Goal: Information Seeking & Learning: Get advice/opinions

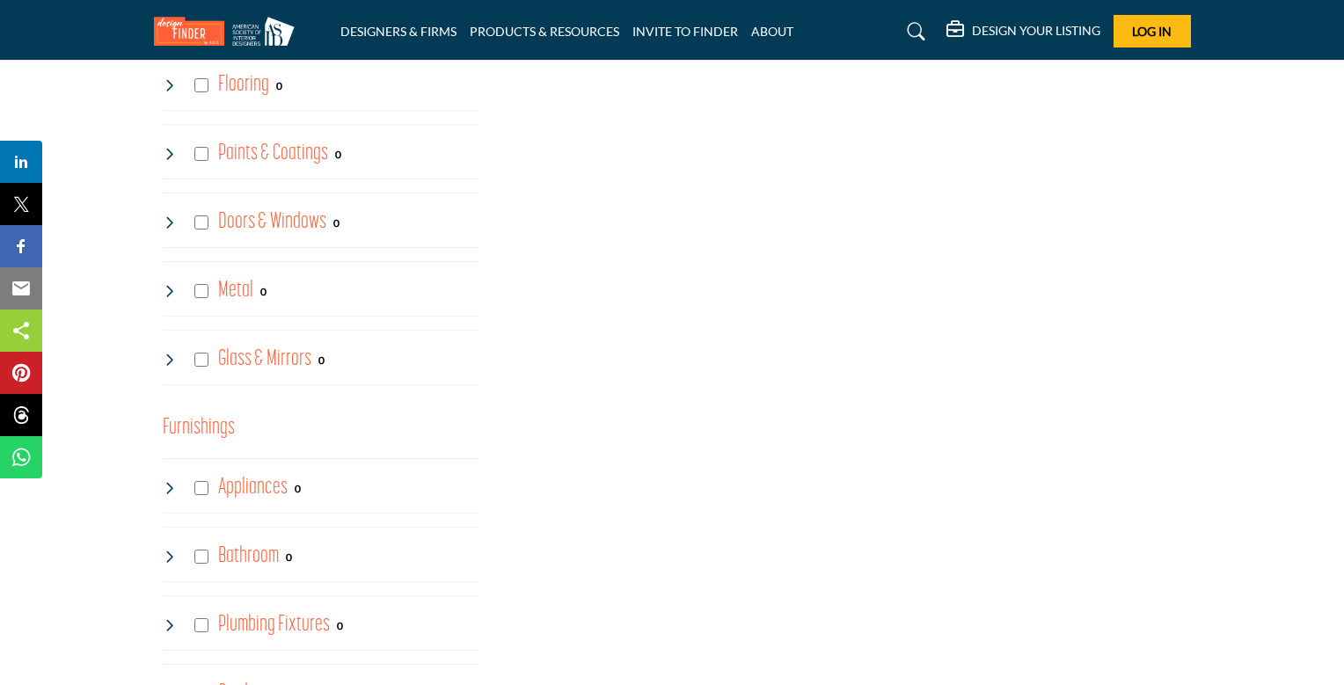
scroll to position [809, 0]
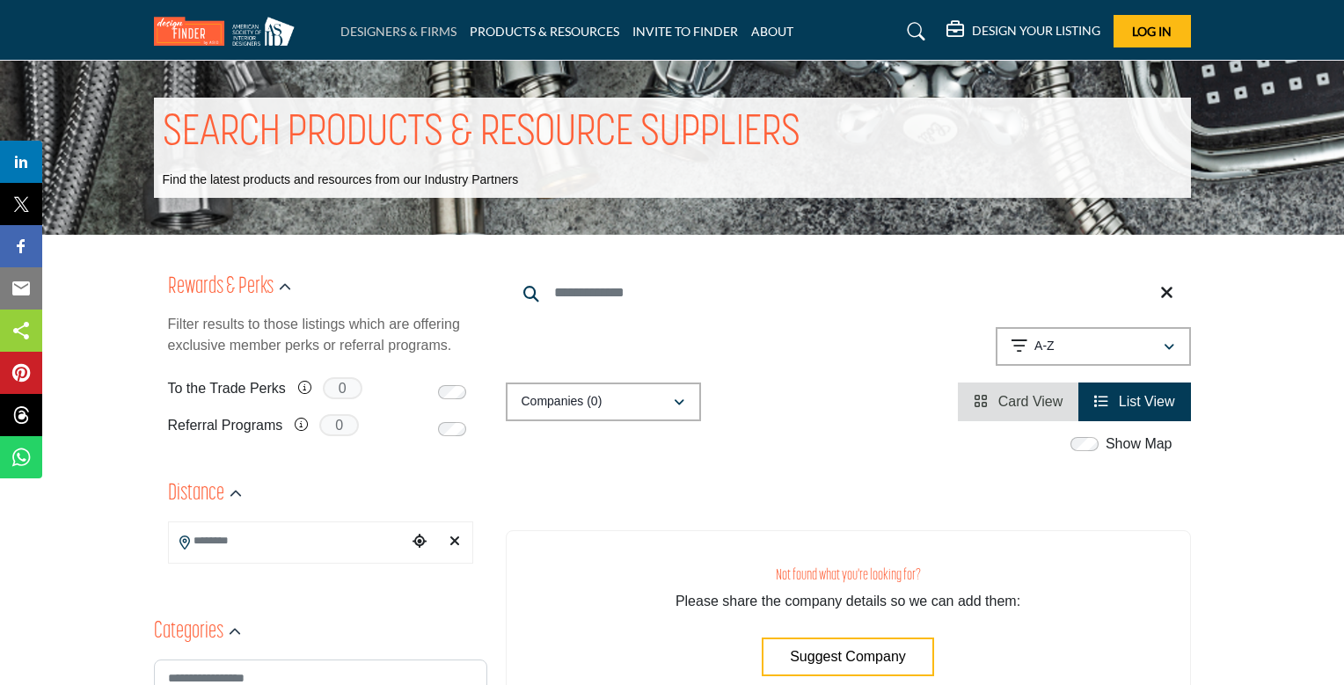
click at [404, 24] on link "DESIGNERS & FIRMS" at bounding box center [398, 31] width 116 height 15
click at [401, 30] on link "DESIGNERS & FIRMS" at bounding box center [398, 31] width 116 height 15
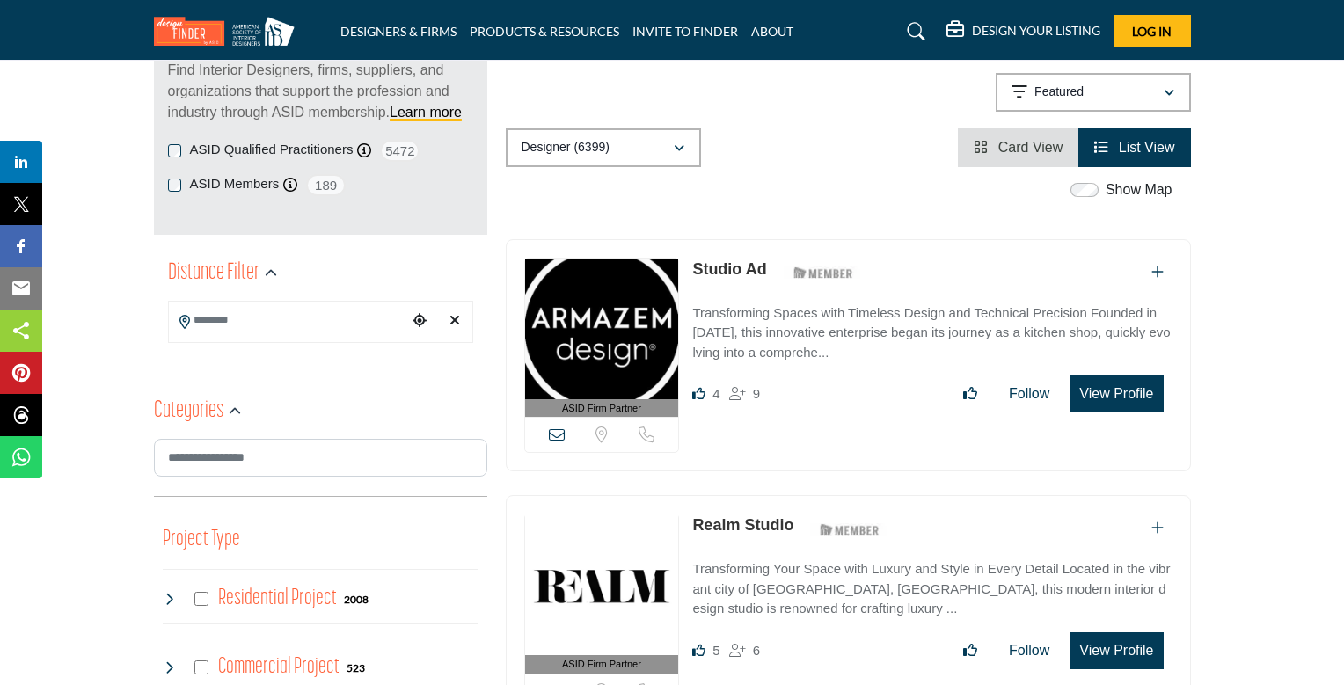
scroll to position [263, 0]
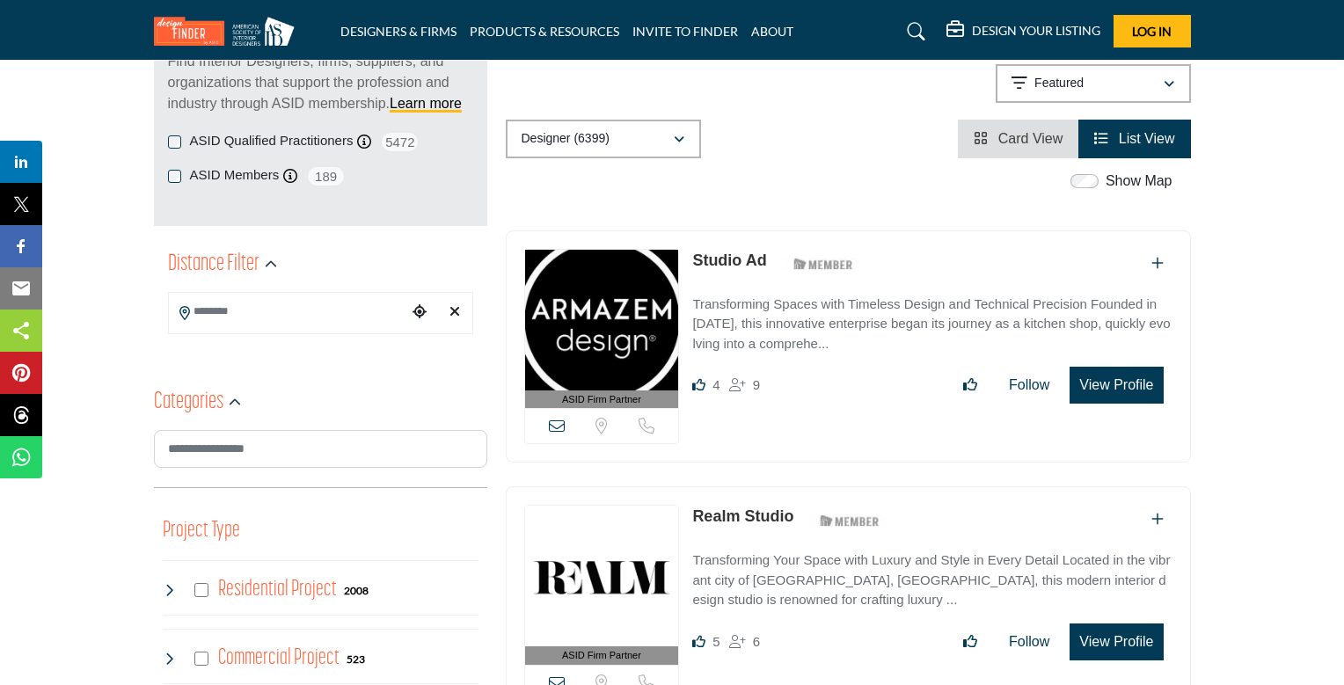
drag, startPoint x: 688, startPoint y: 259, endPoint x: 766, endPoint y: 259, distance: 78.3
click at [766, 259] on div "ASID Firm Partner ASID Firm Partners are design companies with ASID-qualified i…" at bounding box center [848, 346] width 685 height 233
click at [1060, 82] on p "Featured" at bounding box center [1058, 84] width 49 height 18
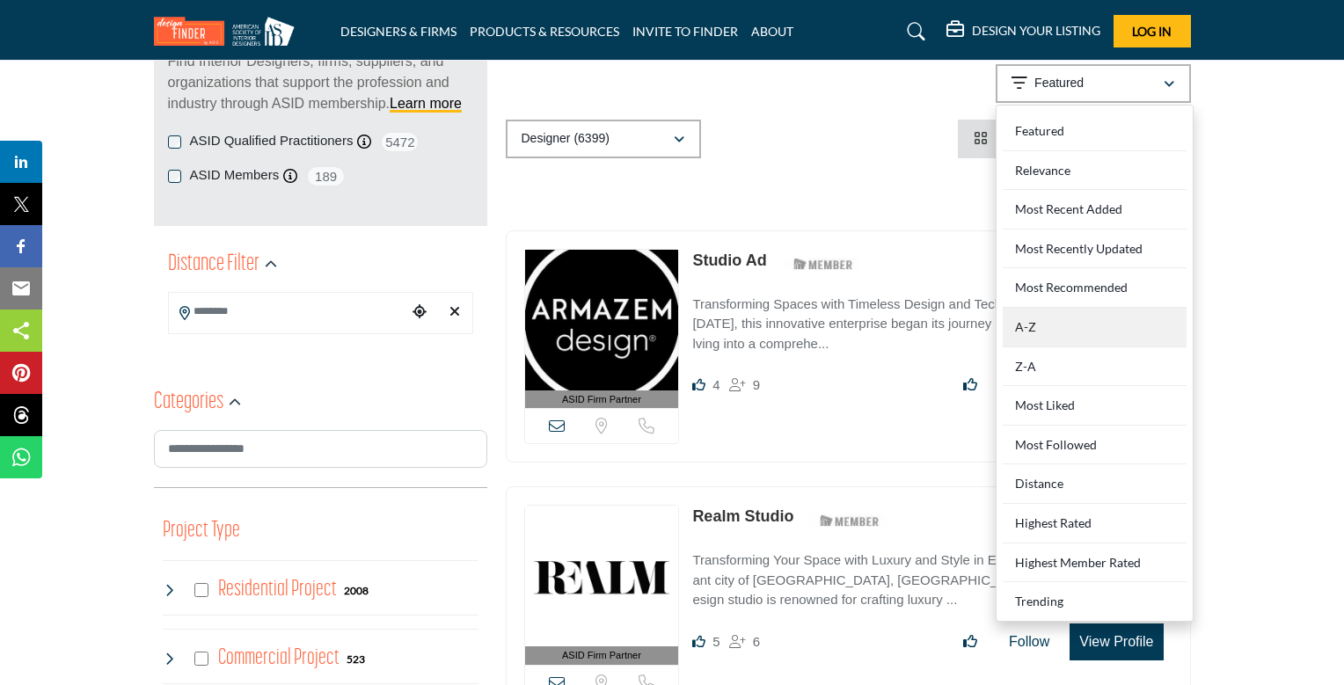
click at [1025, 324] on div "A-Z" at bounding box center [1094, 328] width 184 height 40
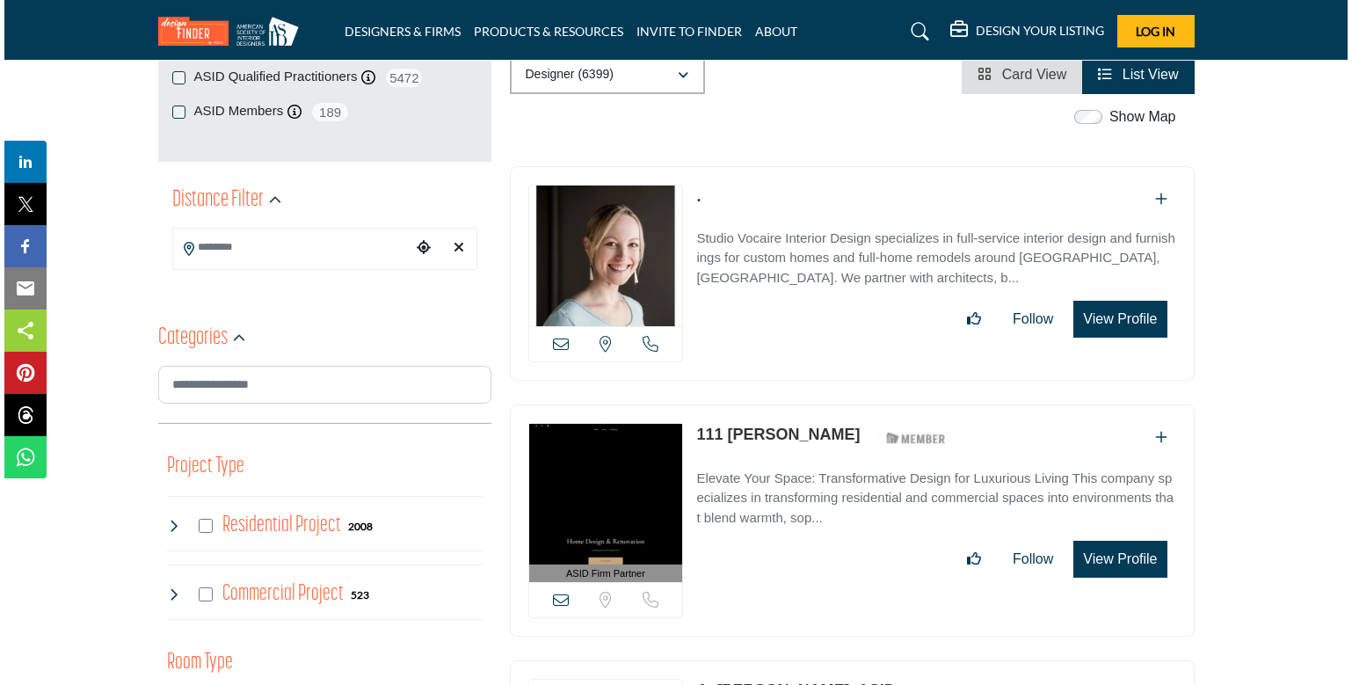
scroll to position [401, 0]
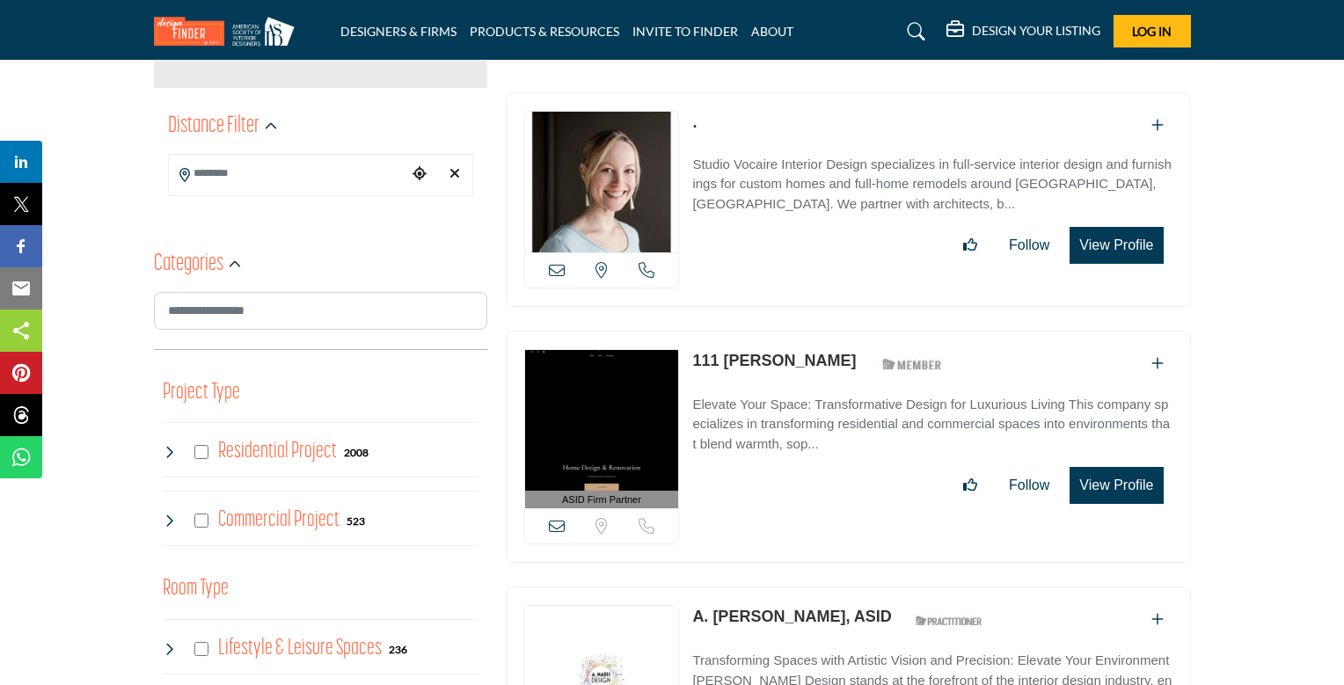
click at [1115, 237] on button "View Profile" at bounding box center [1115, 245] width 93 height 37
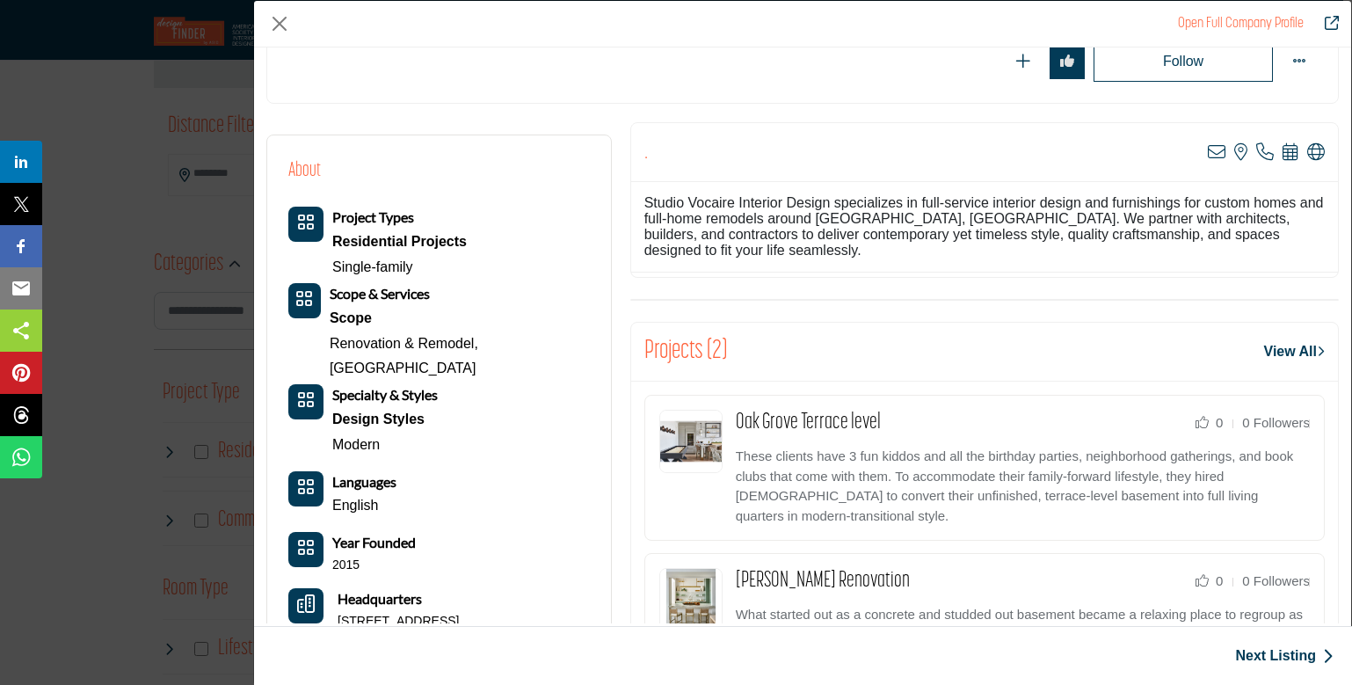
scroll to position [242, 0]
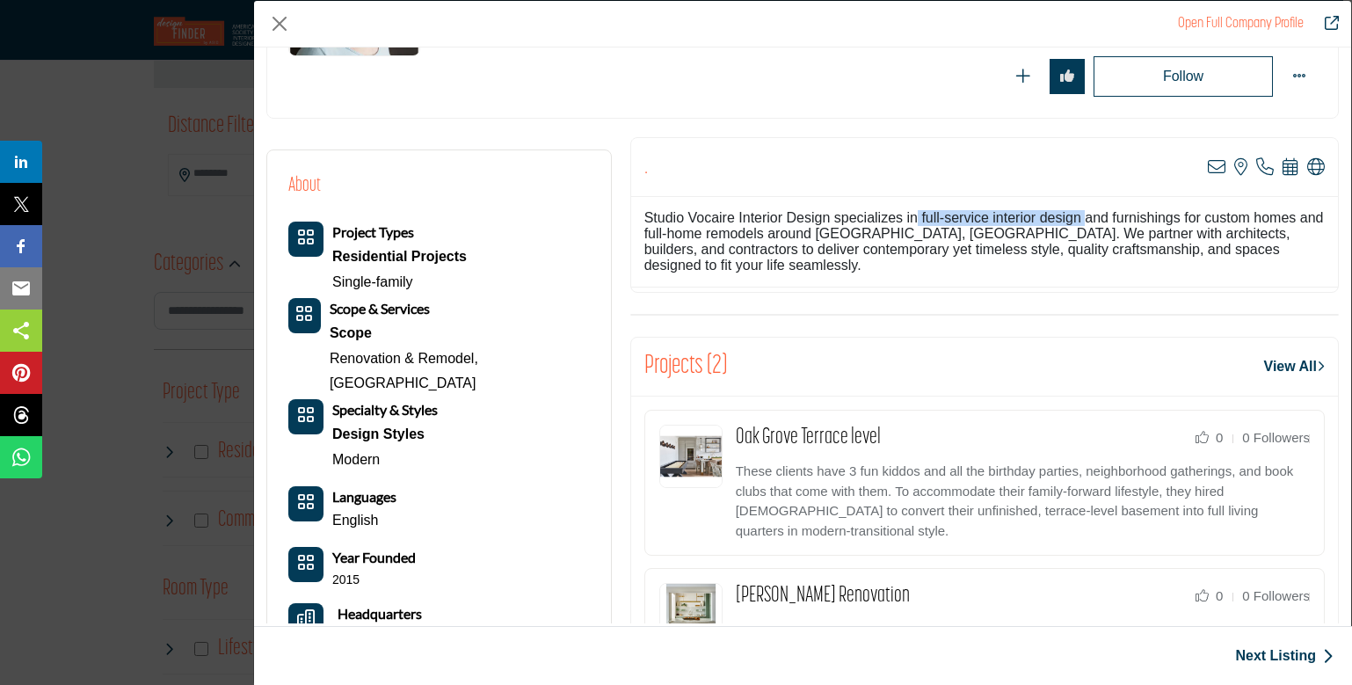
drag, startPoint x: 641, startPoint y: 215, endPoint x: 825, endPoint y: 216, distance: 183.8
click at [825, 216] on div "Studio Vocaire Interior Design specializes in full-service interior design and …" at bounding box center [984, 242] width 707 height 91
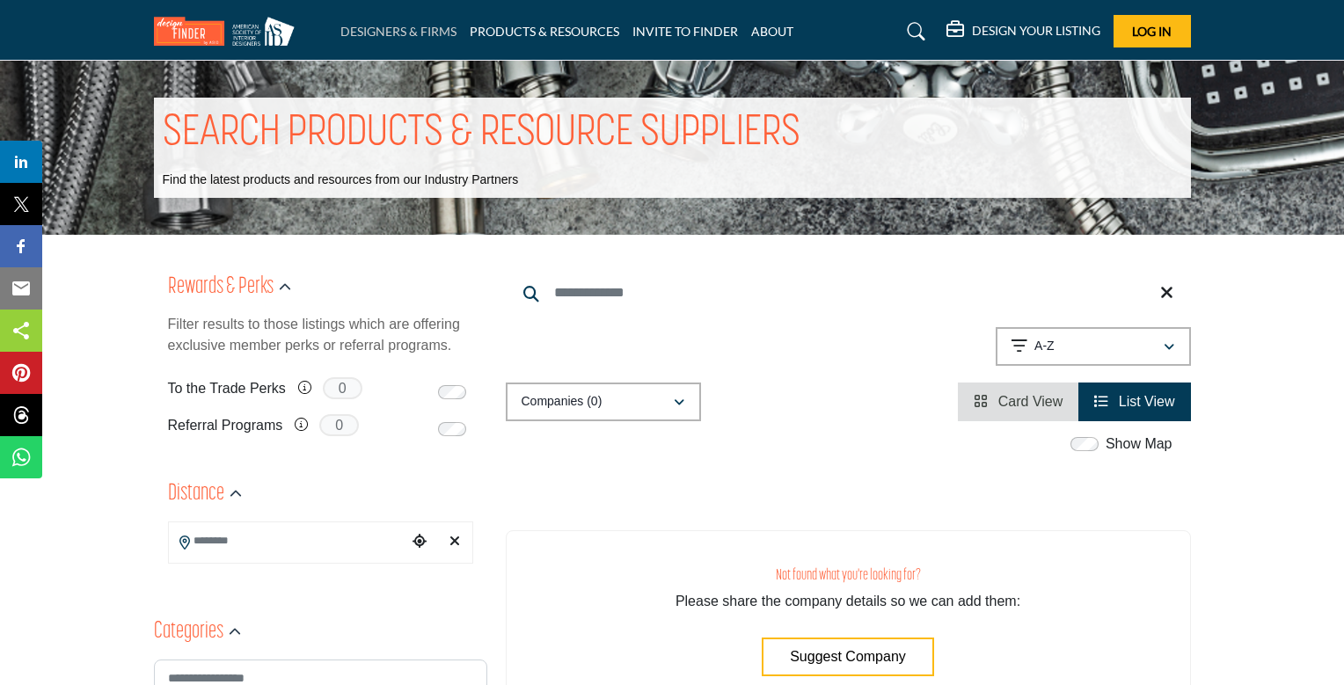
click at [397, 28] on link "DESIGNERS & FIRMS" at bounding box center [398, 31] width 116 height 15
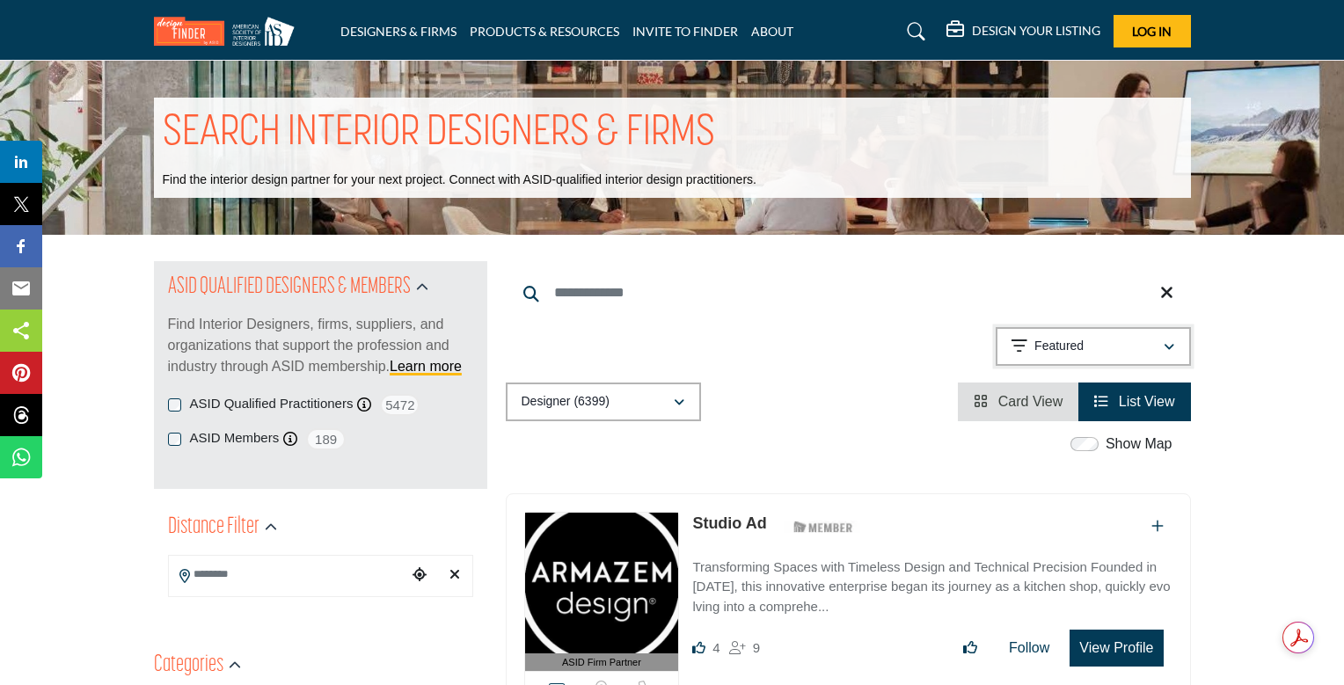
click at [1169, 345] on icon "button" at bounding box center [1168, 347] width 11 height 12
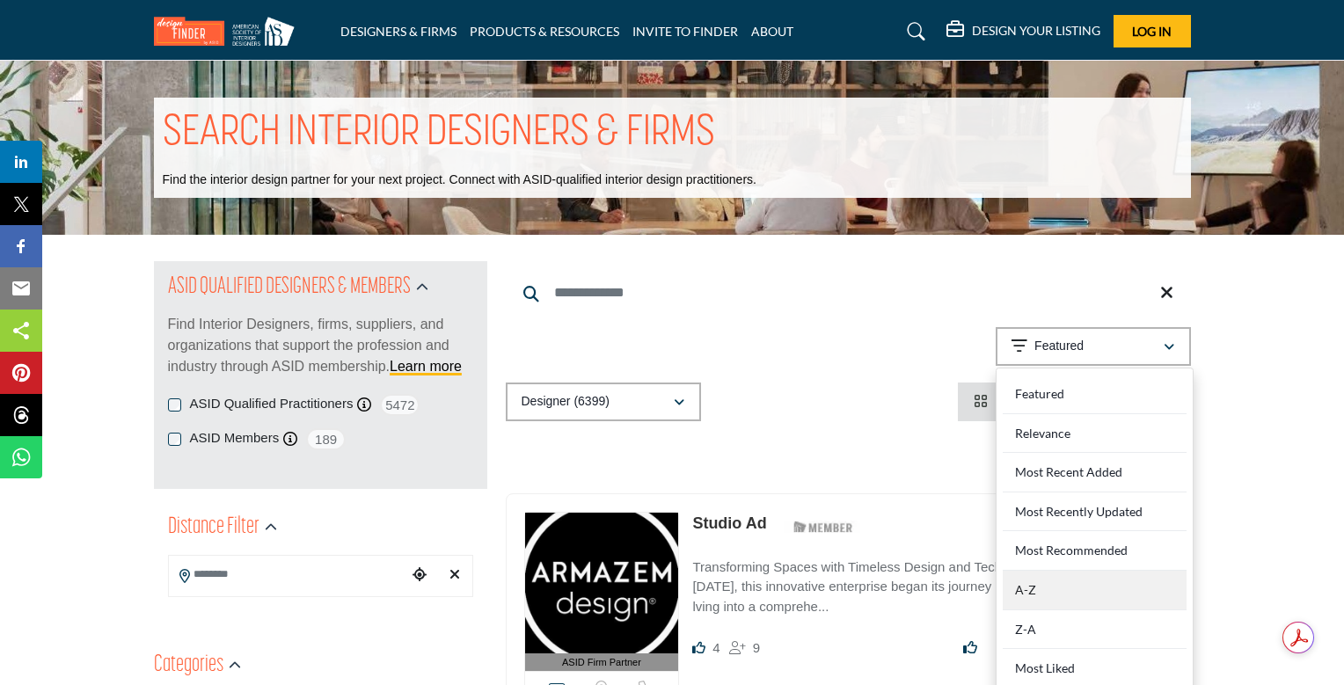
click at [1025, 594] on div "A-Z" at bounding box center [1094, 591] width 184 height 40
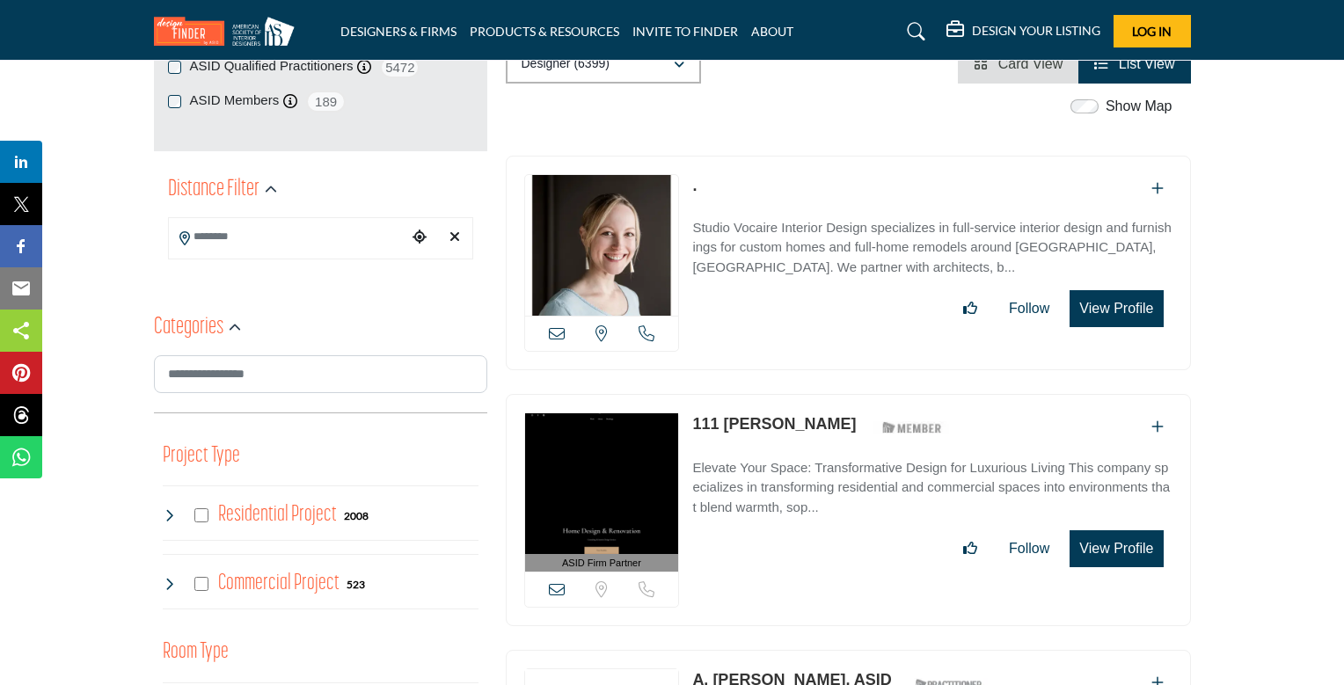
scroll to position [329, 0]
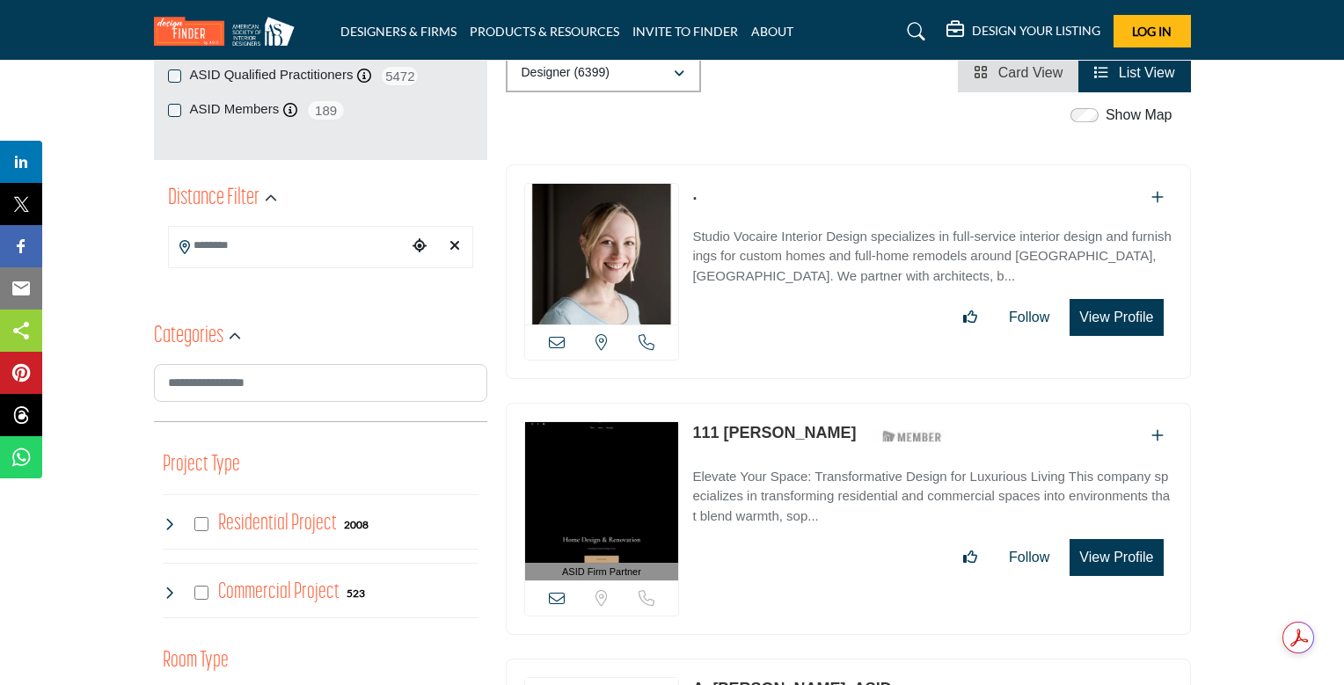
drag, startPoint x: 690, startPoint y: 427, endPoint x: 776, endPoint y: 429, distance: 85.3
click at [776, 429] on div "ASID Firm Partner ASID Firm Partners are design companies with ASID-qualified i…" at bounding box center [848, 519] width 685 height 233
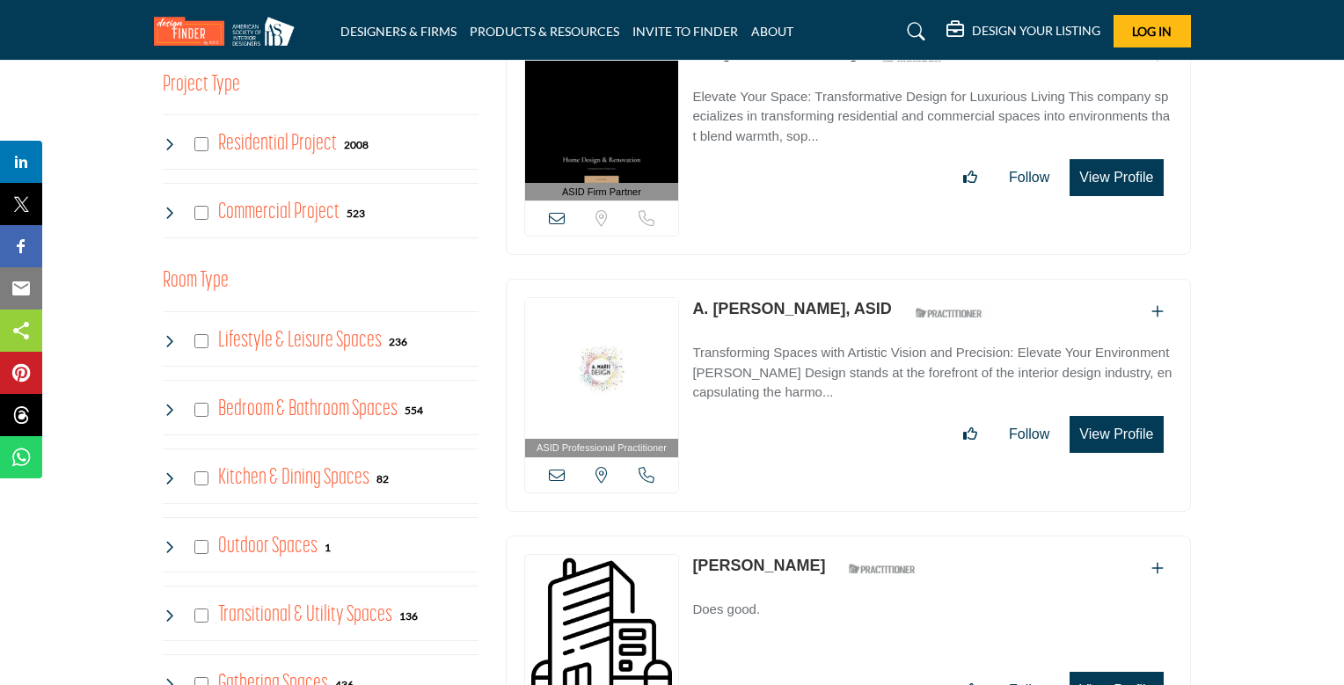
scroll to position [716, 0]
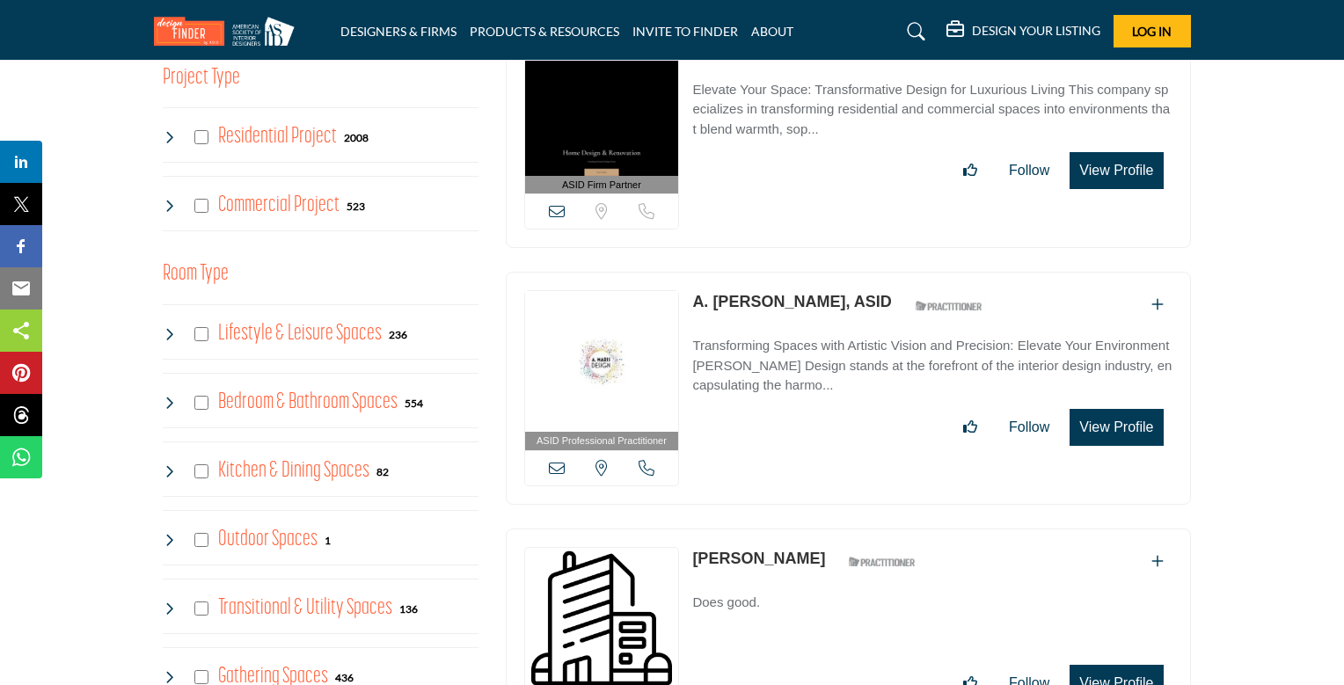
drag, startPoint x: 690, startPoint y: 298, endPoint x: 820, endPoint y: 299, distance: 130.1
click at [820, 299] on div "ASID Professional Practitioner ASID Professional Practitioners have successfull…" at bounding box center [848, 388] width 685 height 233
drag, startPoint x: 771, startPoint y: 551, endPoint x: 818, endPoint y: 554, distance: 46.7
click at [818, 554] on div "Sorry, but this listing is on a subscription plan which does not allow users to…" at bounding box center [848, 635] width 685 height 215
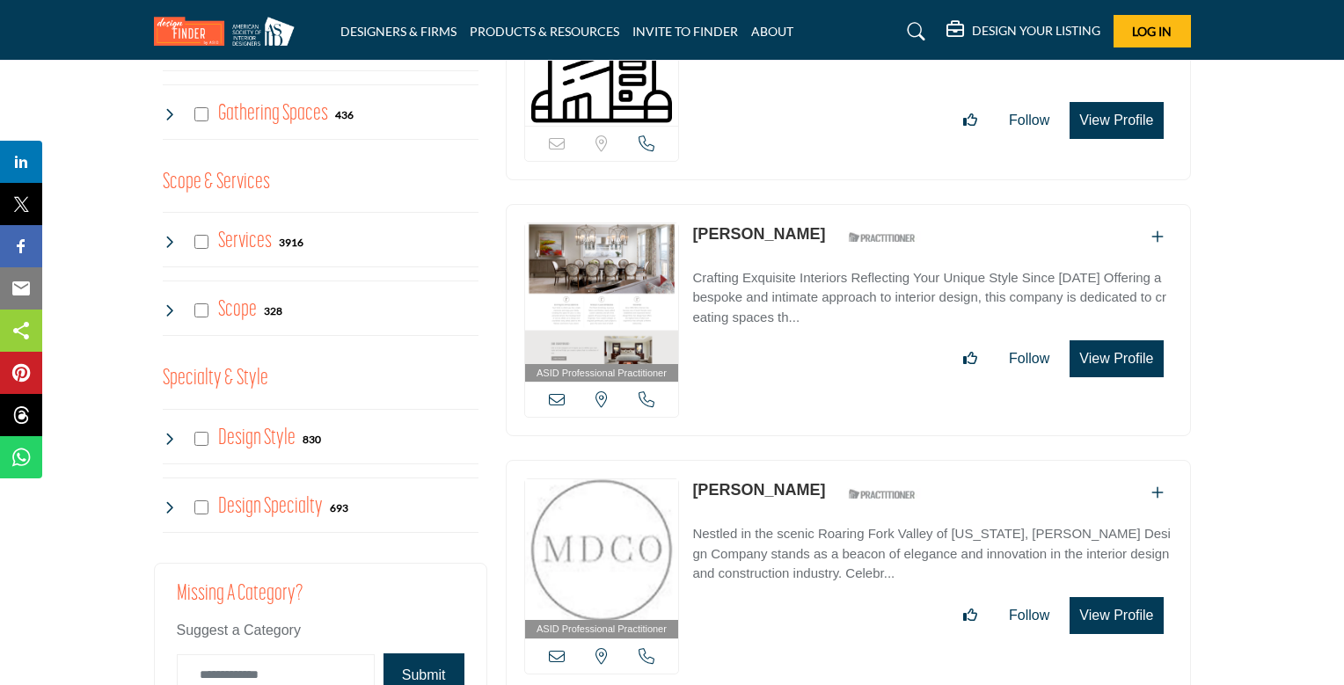
scroll to position [1314, 0]
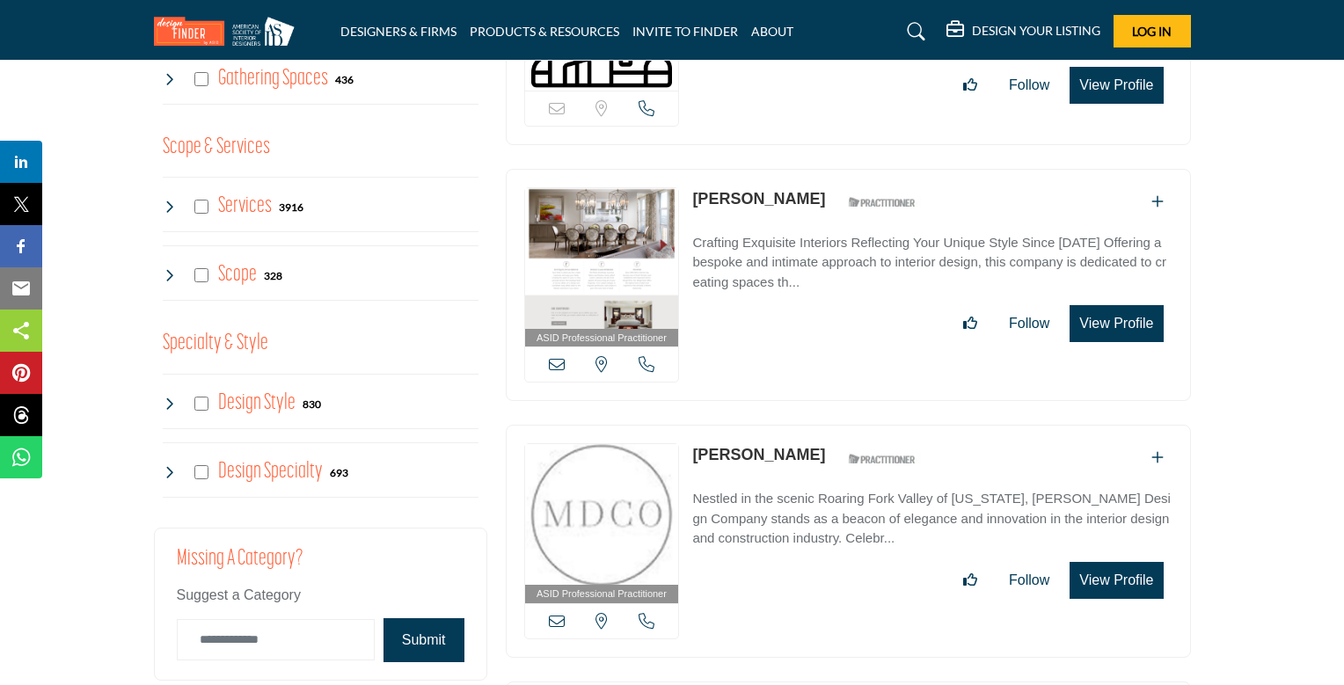
drag, startPoint x: 689, startPoint y: 192, endPoint x: 786, endPoint y: 196, distance: 97.7
click at [786, 196] on div "ASID Professional Practitioner ASID Professional Practitioners have successfull…" at bounding box center [848, 285] width 685 height 233
drag, startPoint x: 690, startPoint y: 443, endPoint x: 798, endPoint y: 450, distance: 107.5
click at [798, 450] on div "ASID Professional Practitioner ASID Professional Practitioners have successfull…" at bounding box center [848, 541] width 685 height 233
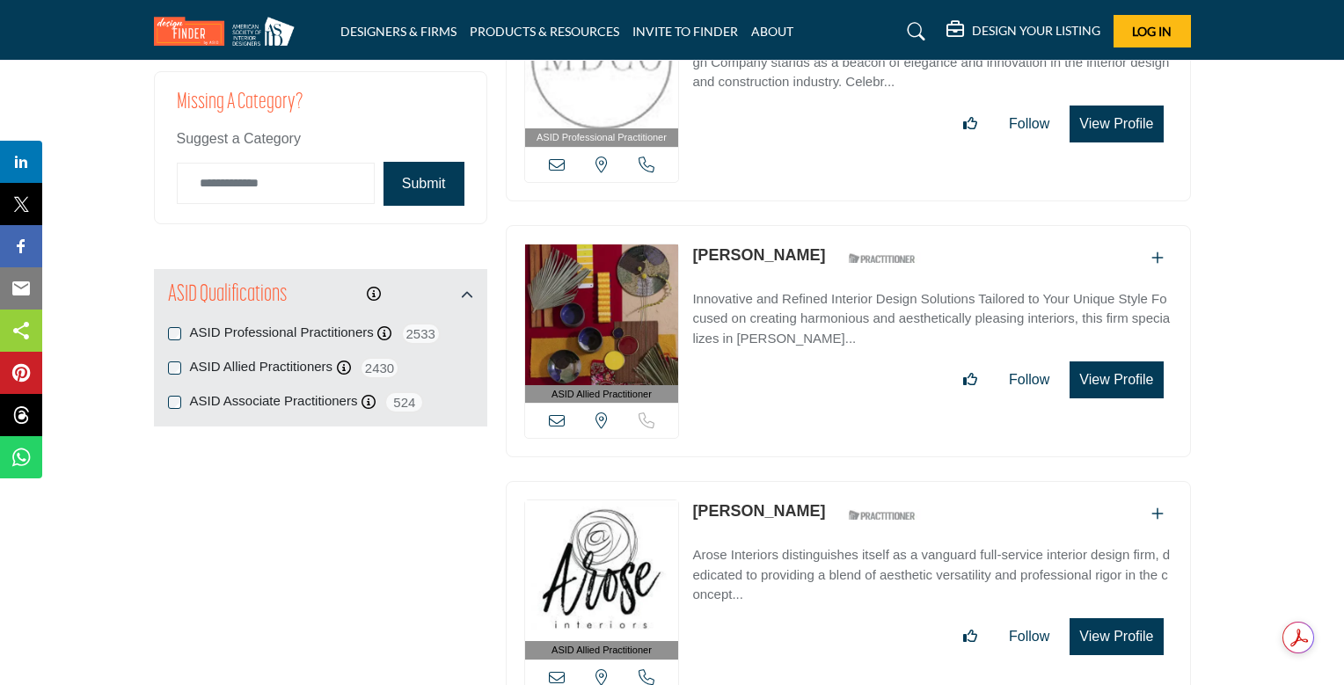
scroll to position [1771, 0]
drag, startPoint x: 689, startPoint y: 247, endPoint x: 803, endPoint y: 250, distance: 114.3
click at [803, 250] on div "ASID Allied Practitioner ASID Allied Practitioners have successfully completed …" at bounding box center [848, 340] width 685 height 233
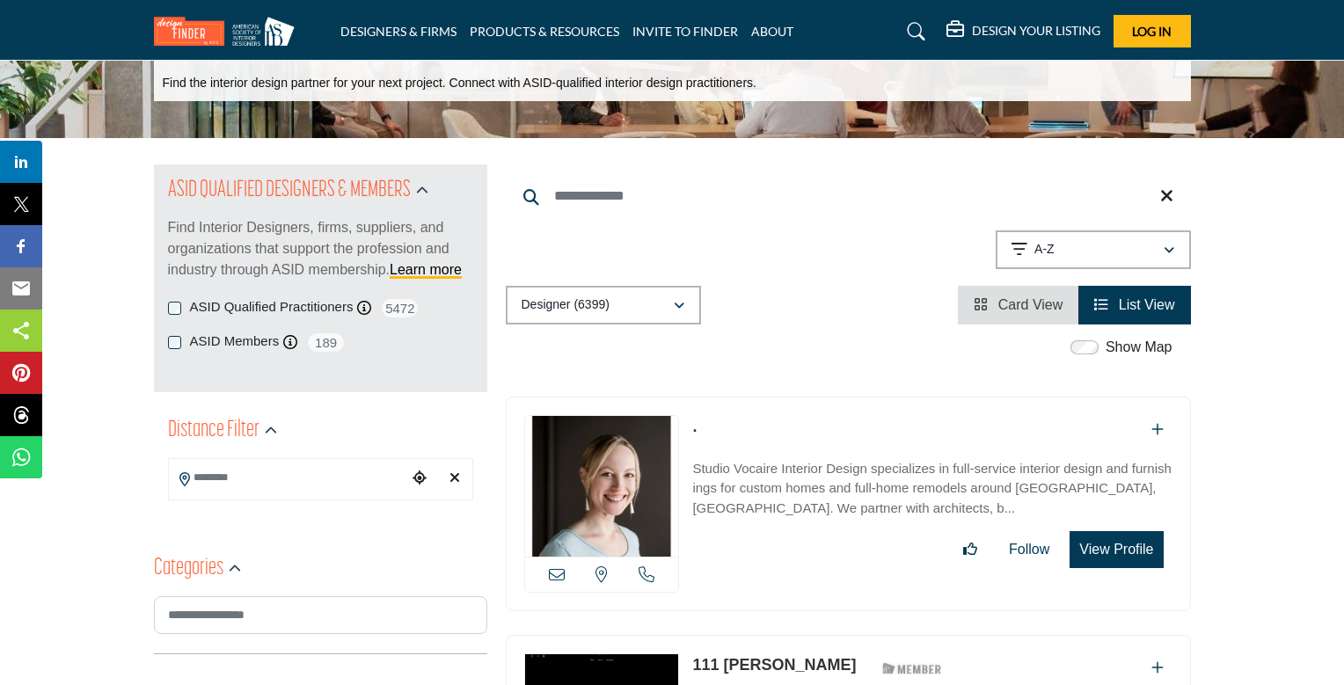
scroll to position [48, 0]
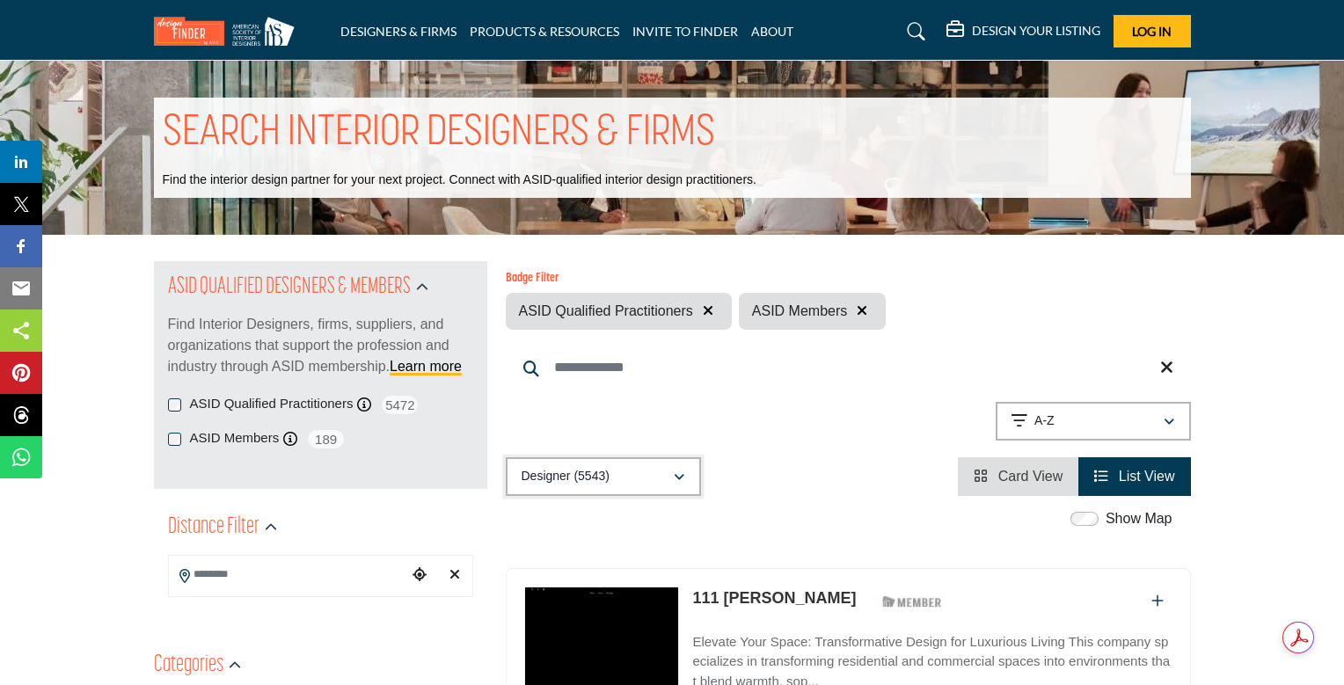
click at [678, 475] on icon "button" at bounding box center [679, 477] width 11 height 12
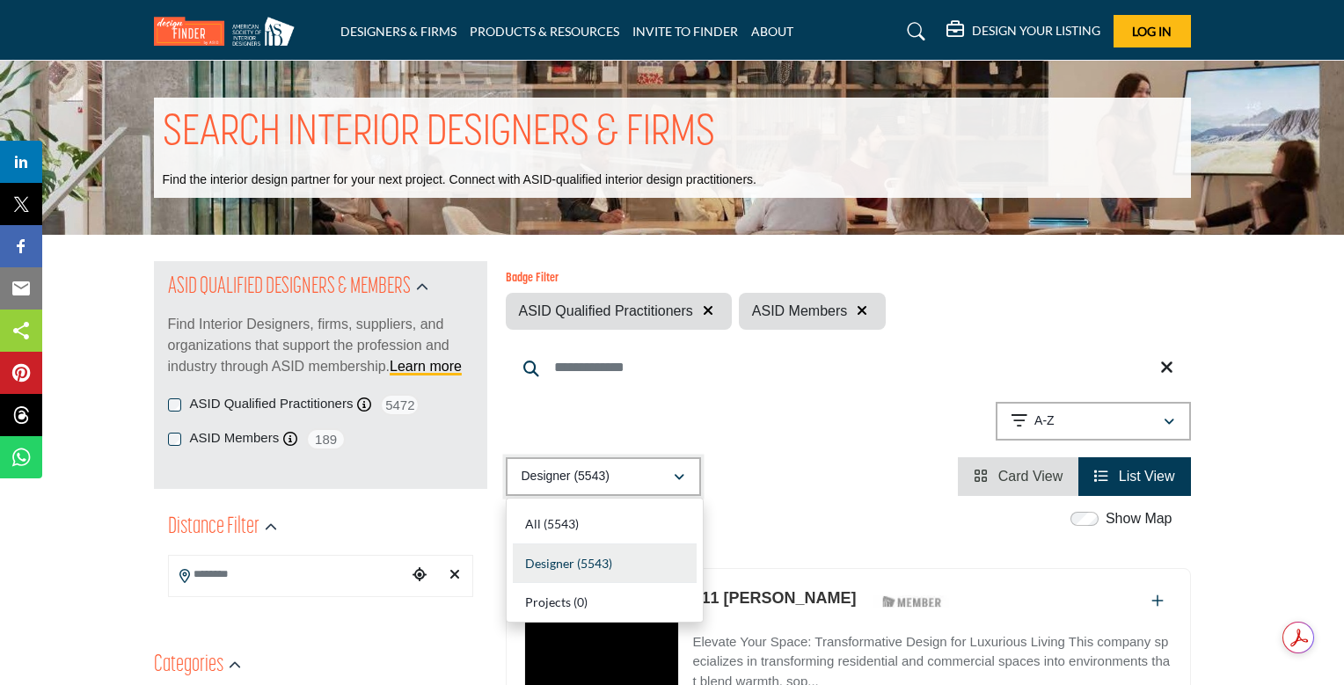
click at [678, 475] on icon "button" at bounding box center [679, 477] width 11 height 12
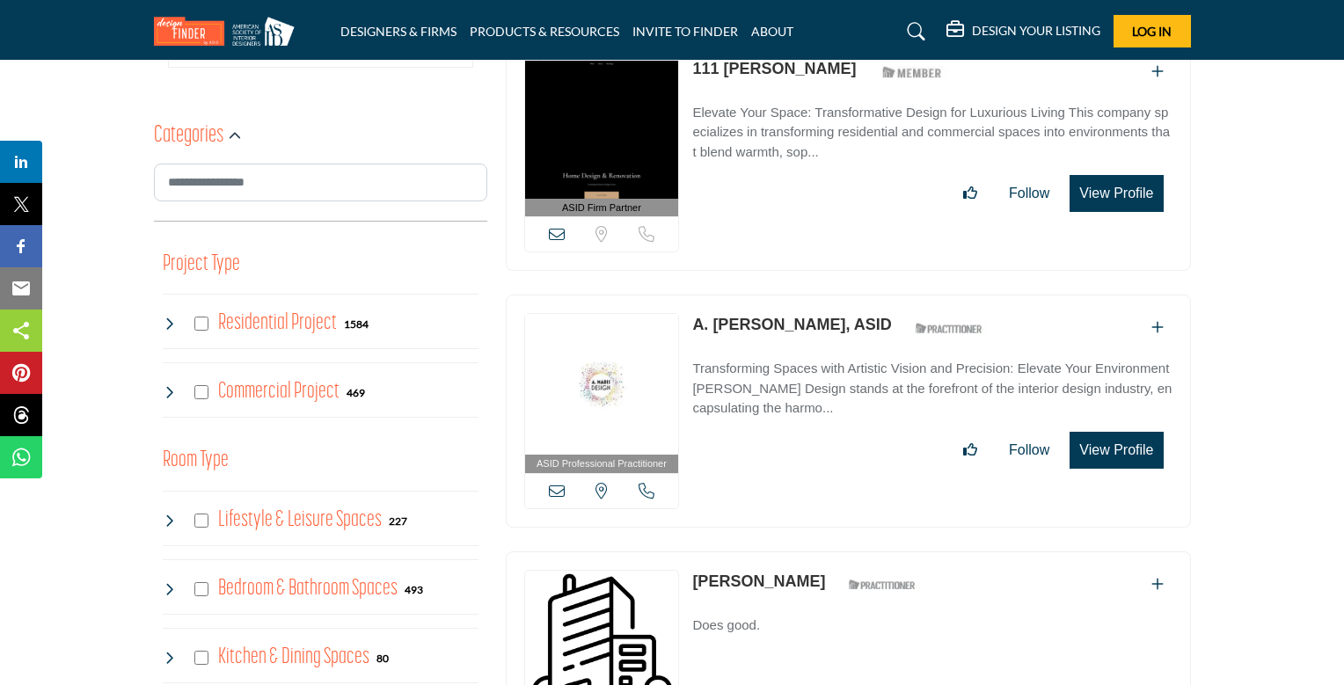
scroll to position [545, 0]
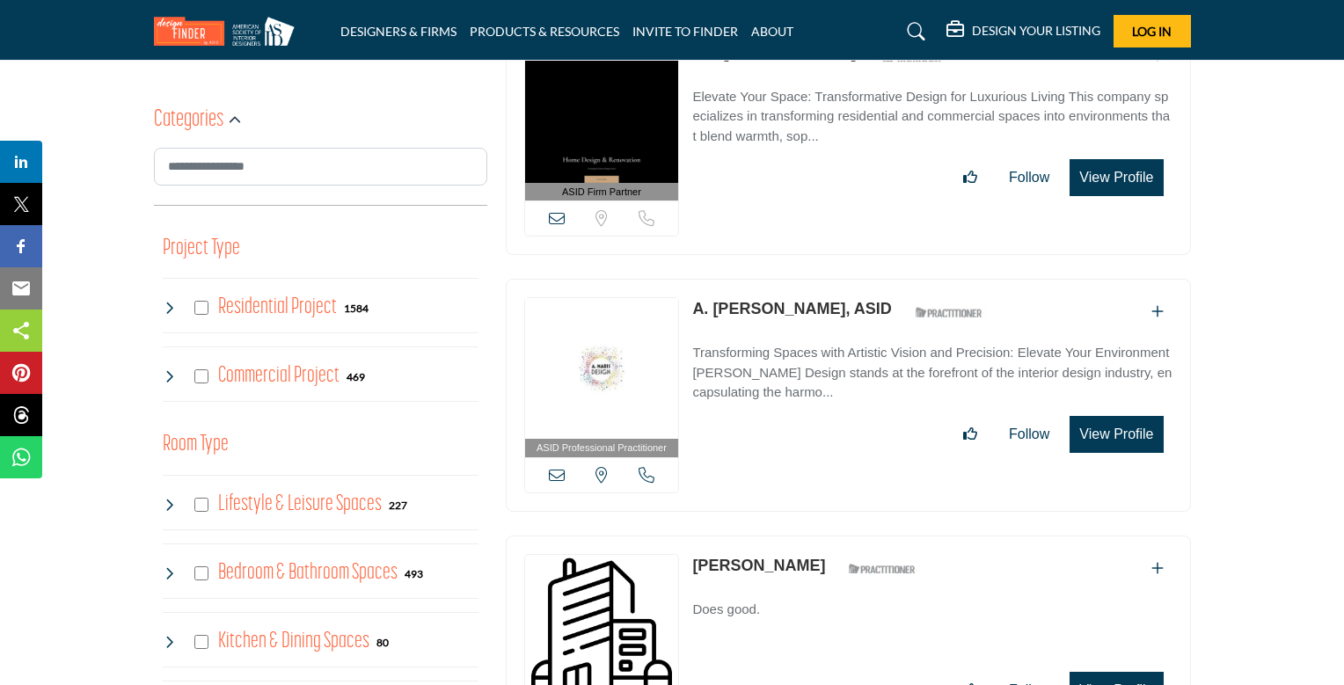
drag, startPoint x: 689, startPoint y: 308, endPoint x: 821, endPoint y: 302, distance: 132.9
click at [821, 302] on div "ASID Professional Practitioner ASID Professional Practitioners have successfull…" at bounding box center [848, 395] width 685 height 233
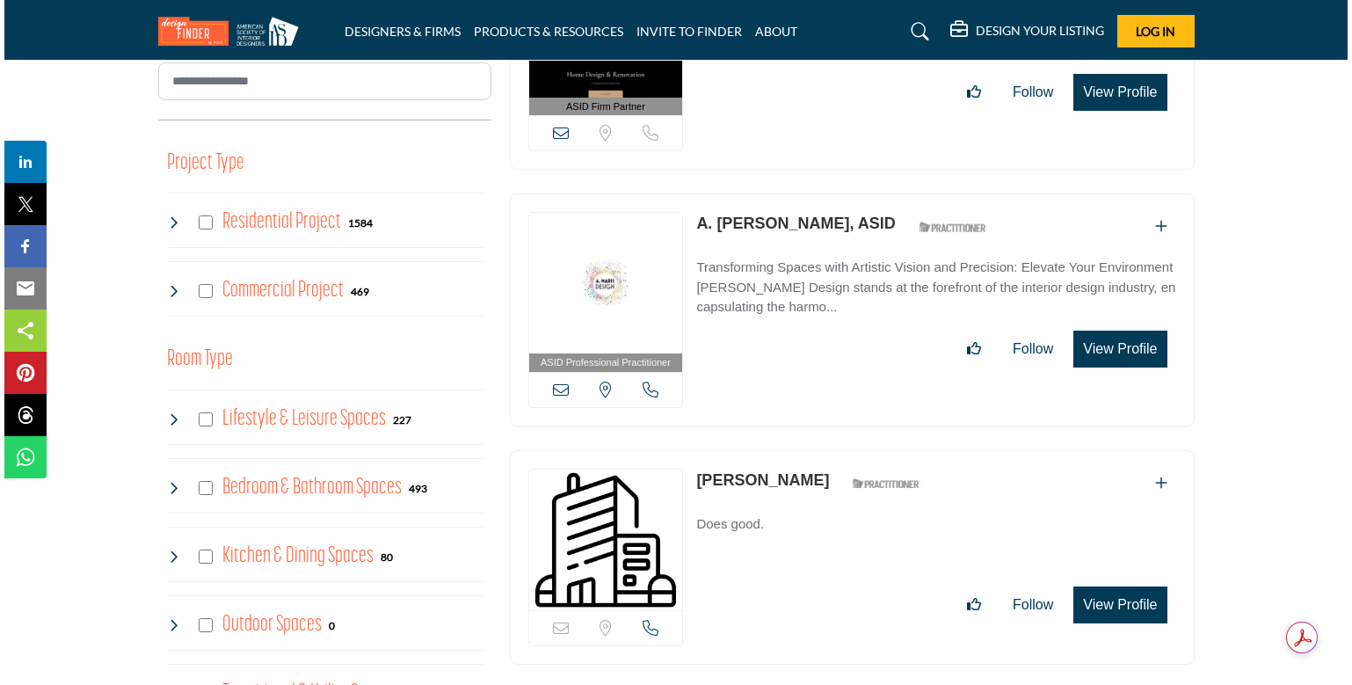
scroll to position [862, 0]
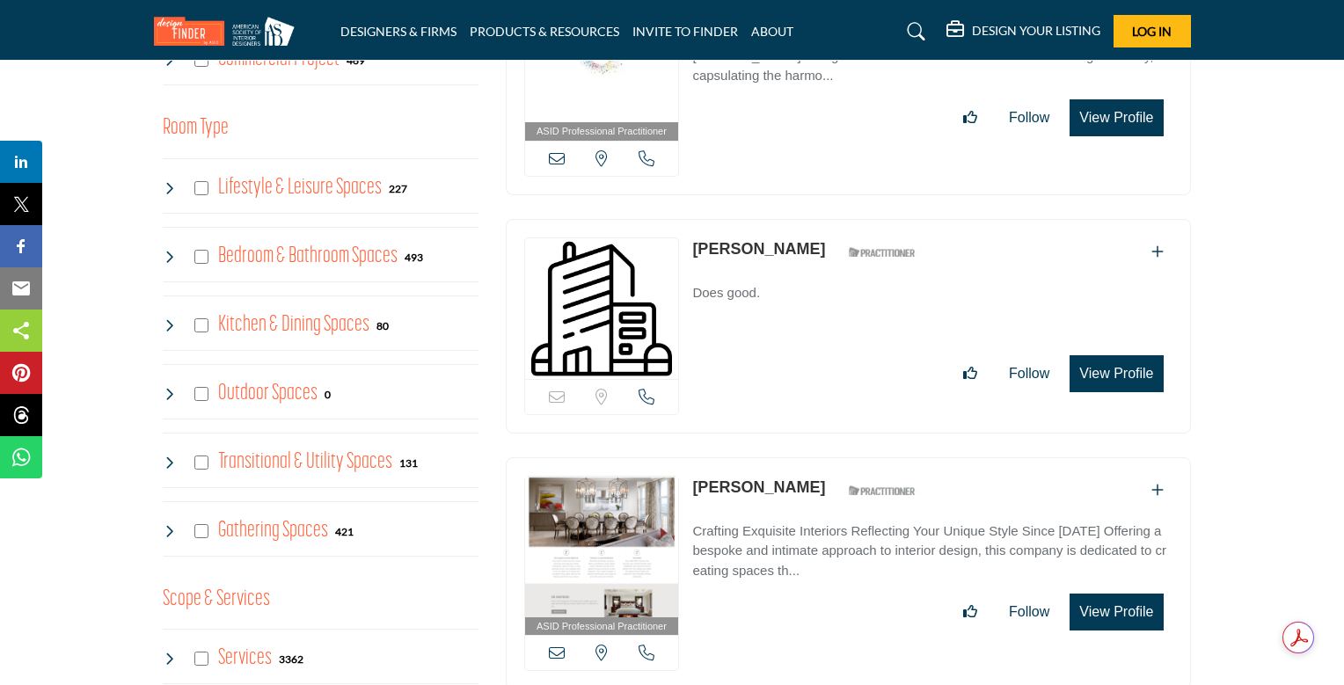
click at [1112, 366] on button "View Profile" at bounding box center [1115, 373] width 93 height 37
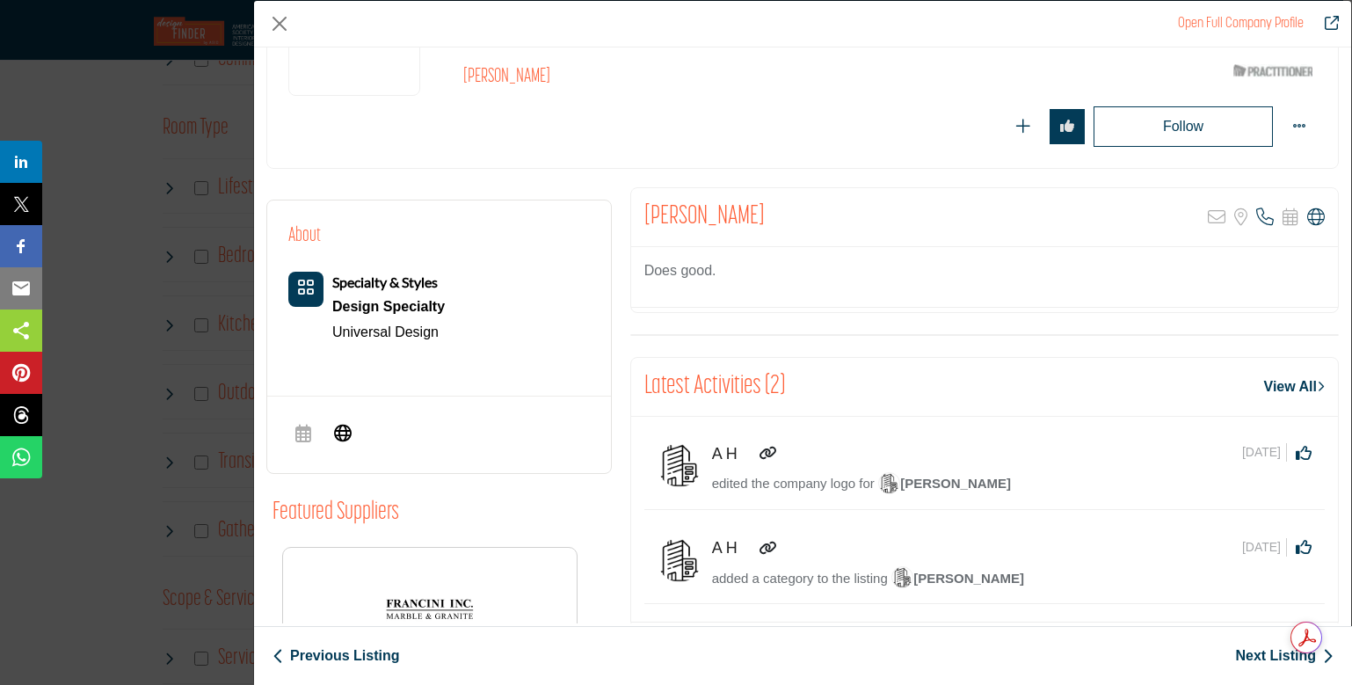
scroll to position [216, 0]
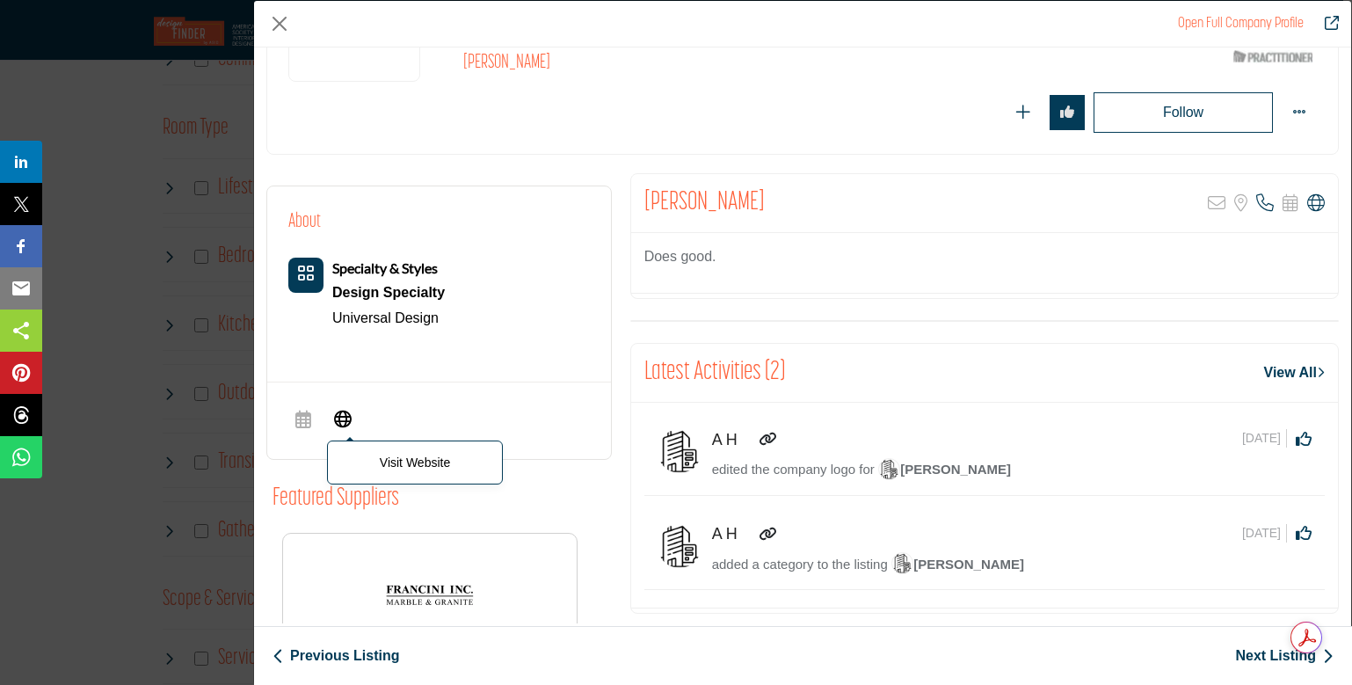
click at [342, 419] on icon "Company Data Modal" at bounding box center [343, 418] width 18 height 21
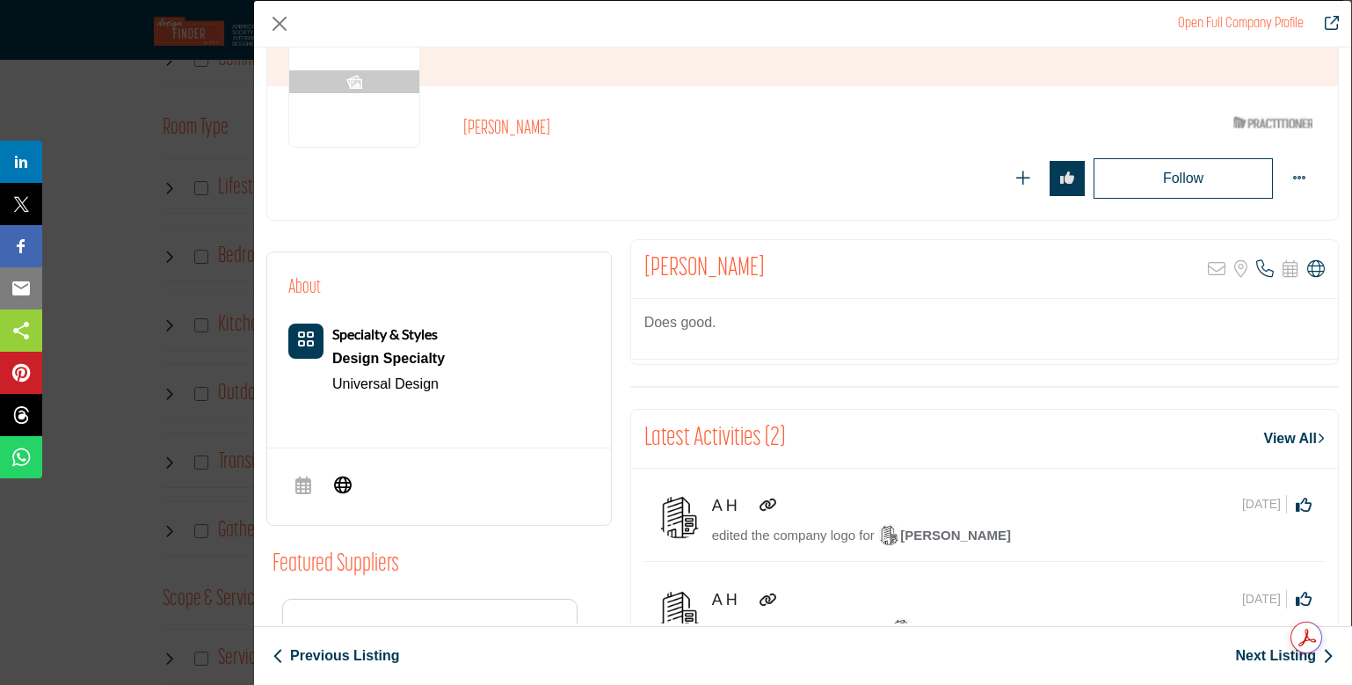
scroll to position [121, 0]
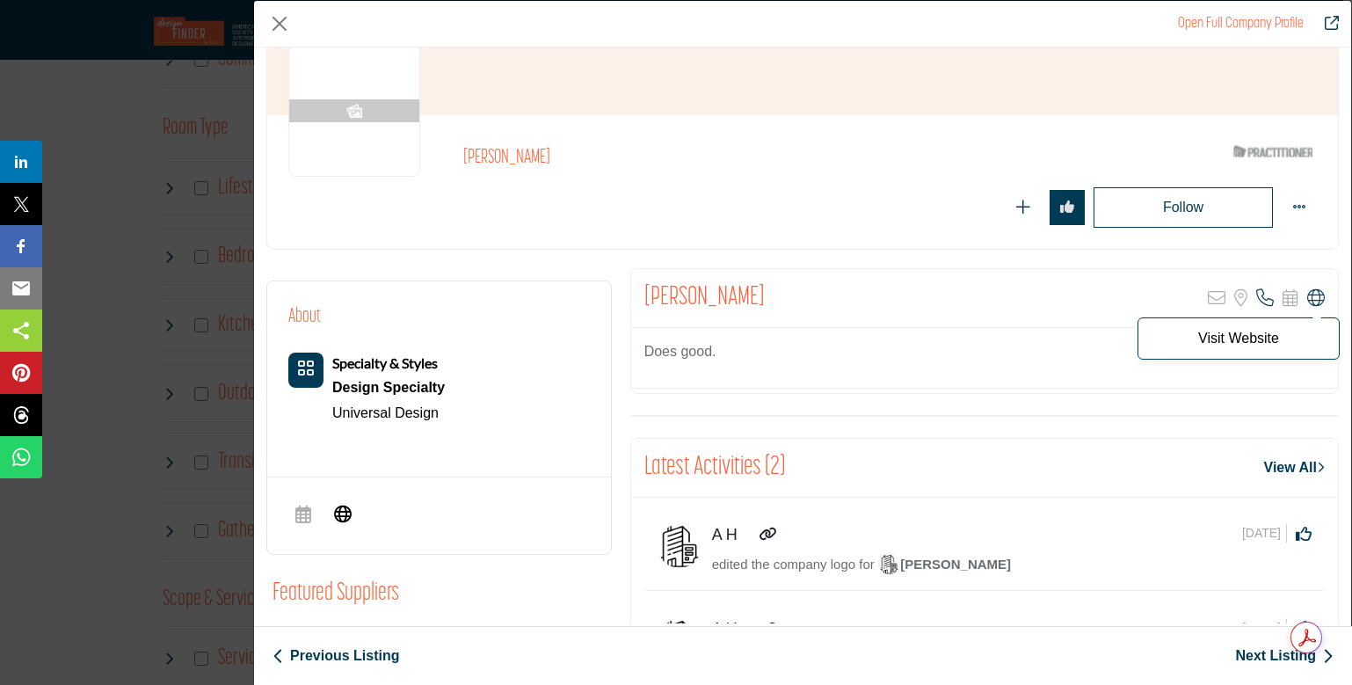
click at [1308, 294] on icon "Company Data Modal" at bounding box center [1317, 298] width 18 height 18
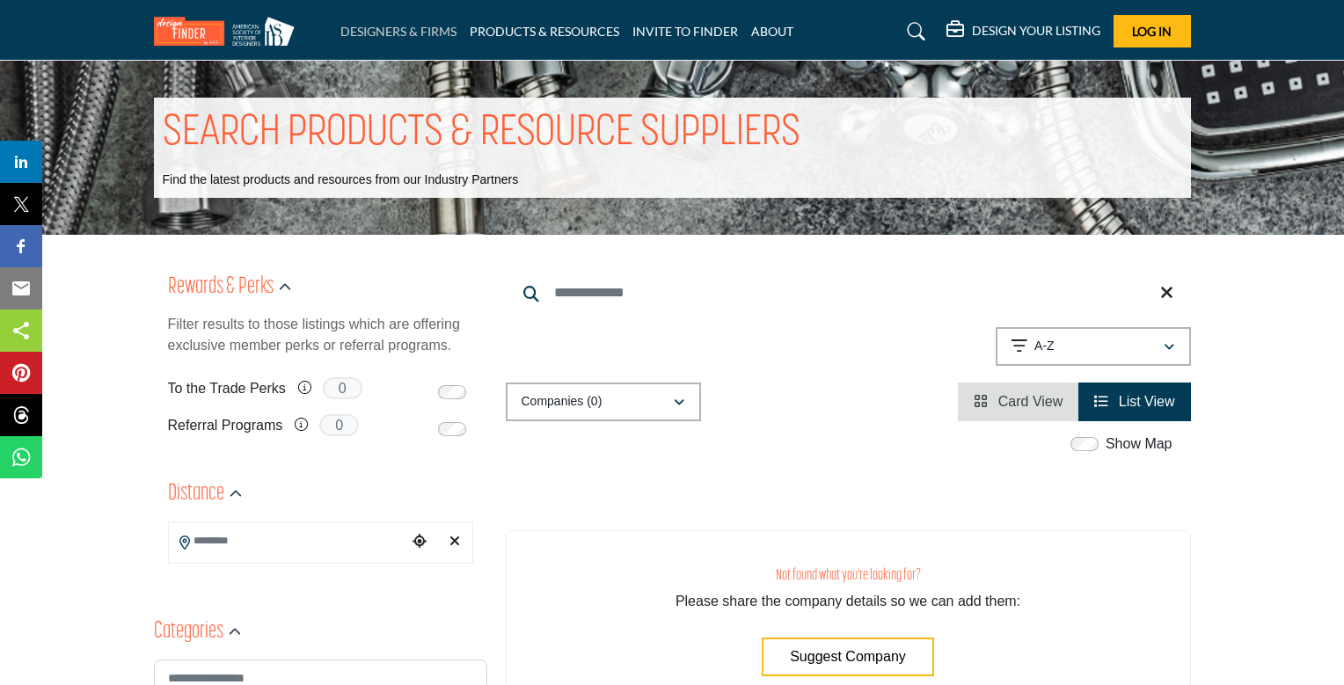
click at [399, 32] on link "DESIGNERS & FIRMS" at bounding box center [398, 31] width 116 height 15
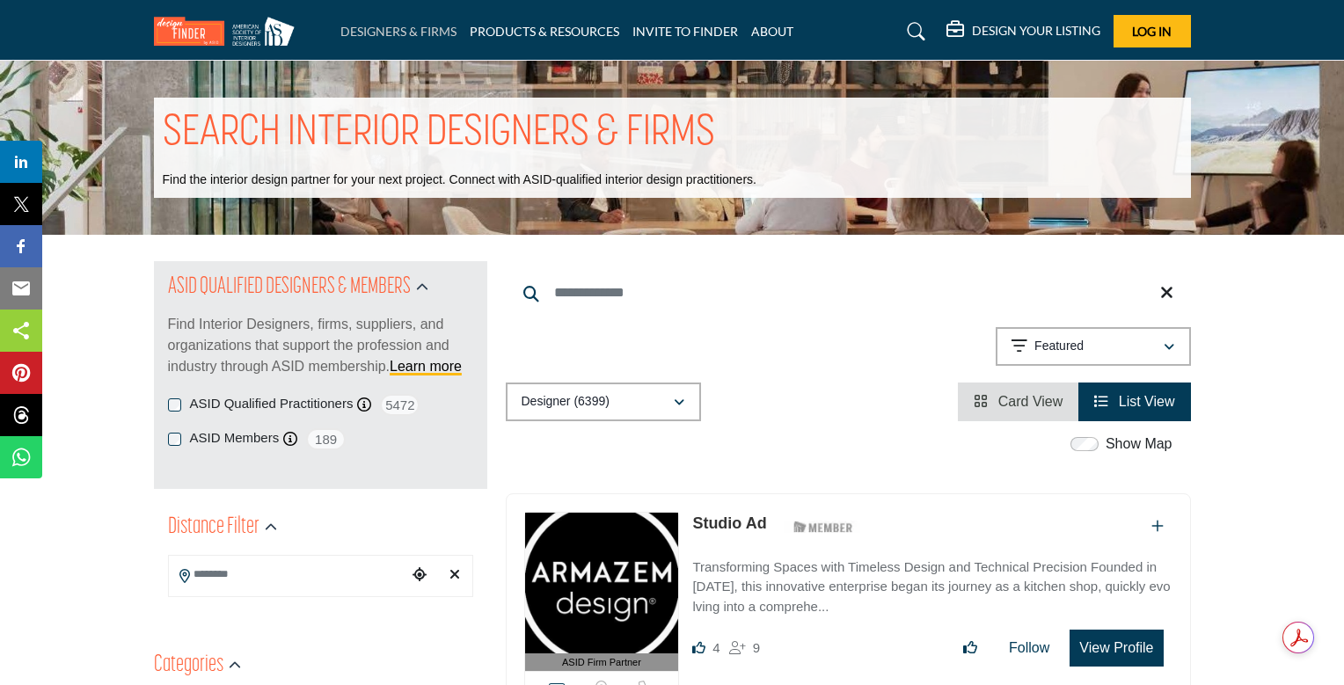
click at [405, 30] on link "DESIGNERS & FIRMS" at bounding box center [398, 31] width 116 height 15
